Goal: Information Seeking & Learning: Learn about a topic

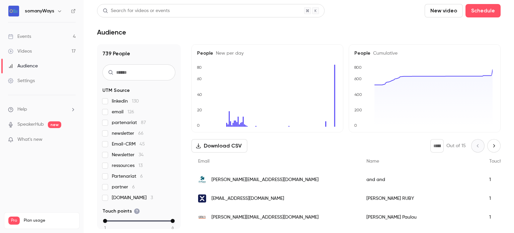
click at [23, 37] on div "Events" at bounding box center [19, 36] width 23 height 7
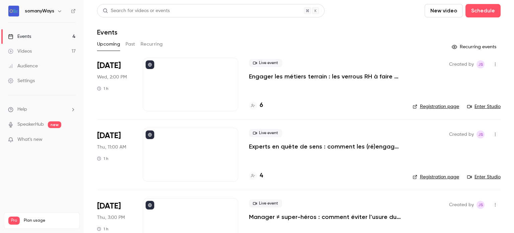
scroll to position [100, 0]
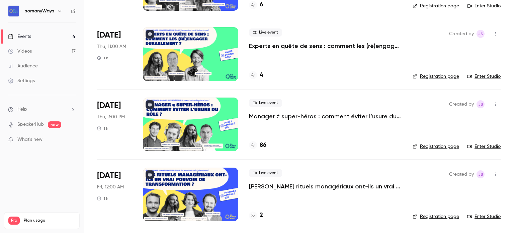
click at [262, 146] on h4 "86" at bounding box center [263, 145] width 7 height 9
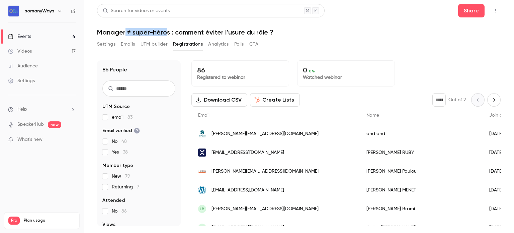
drag, startPoint x: 125, startPoint y: 32, endPoint x: 168, endPoint y: 32, distance: 42.2
click at [168, 32] on h1 "Manager ≠ super-héros : comment éviter l’usure du rôle ?" at bounding box center [299, 32] width 404 height 8
drag, startPoint x: 172, startPoint y: 32, endPoint x: 126, endPoint y: 32, distance: 46.5
click at [126, 32] on h1 "Manager ≠ super-héros : comment éviter l’usure du rôle ?" at bounding box center [299, 32] width 404 height 8
copy h1 "≠ super-héros :"
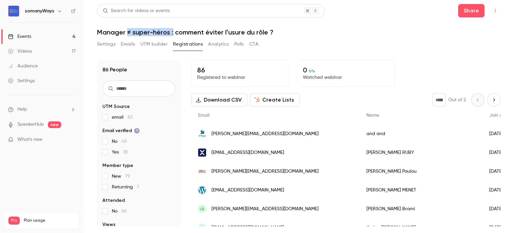
click at [103, 42] on button "Settings" at bounding box center [106, 44] width 18 height 11
